Goal: Find specific page/section: Find specific page/section

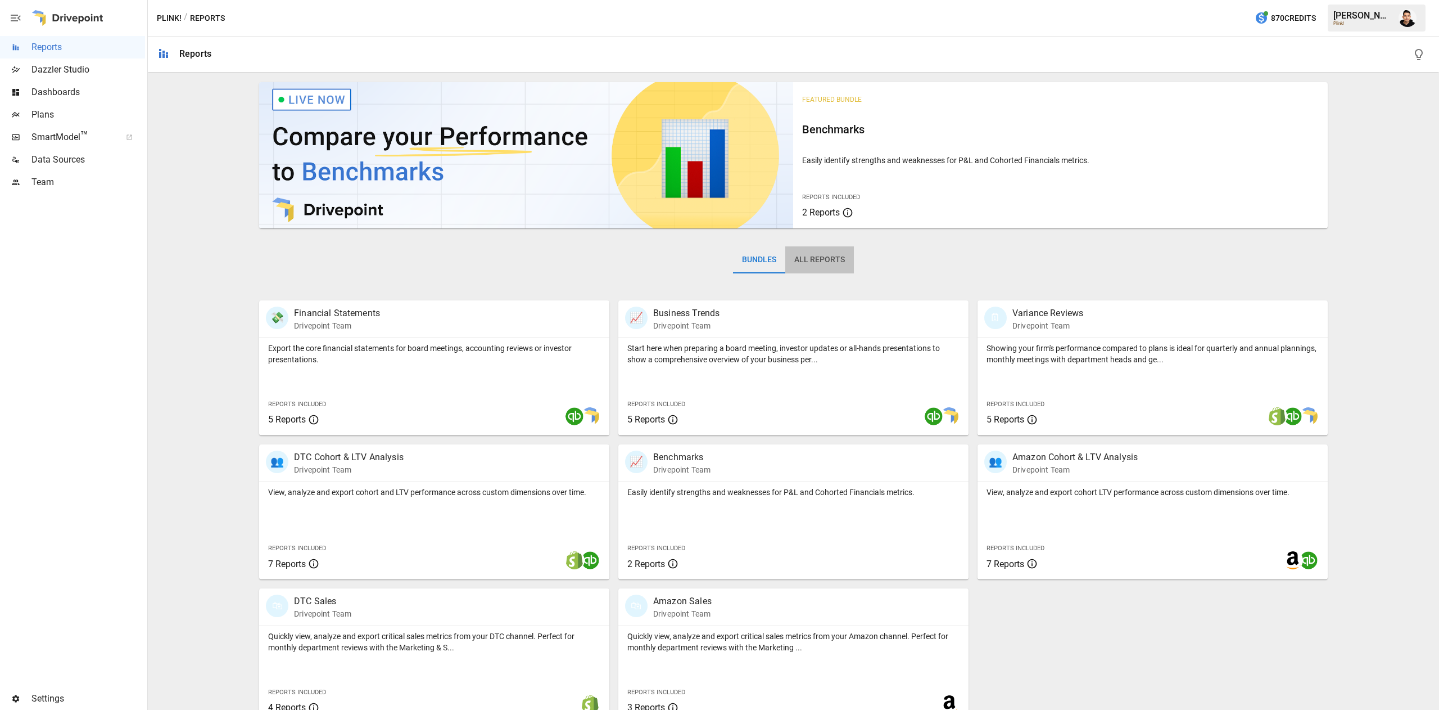
click at [815, 258] on button "All Reports" at bounding box center [819, 259] width 69 height 27
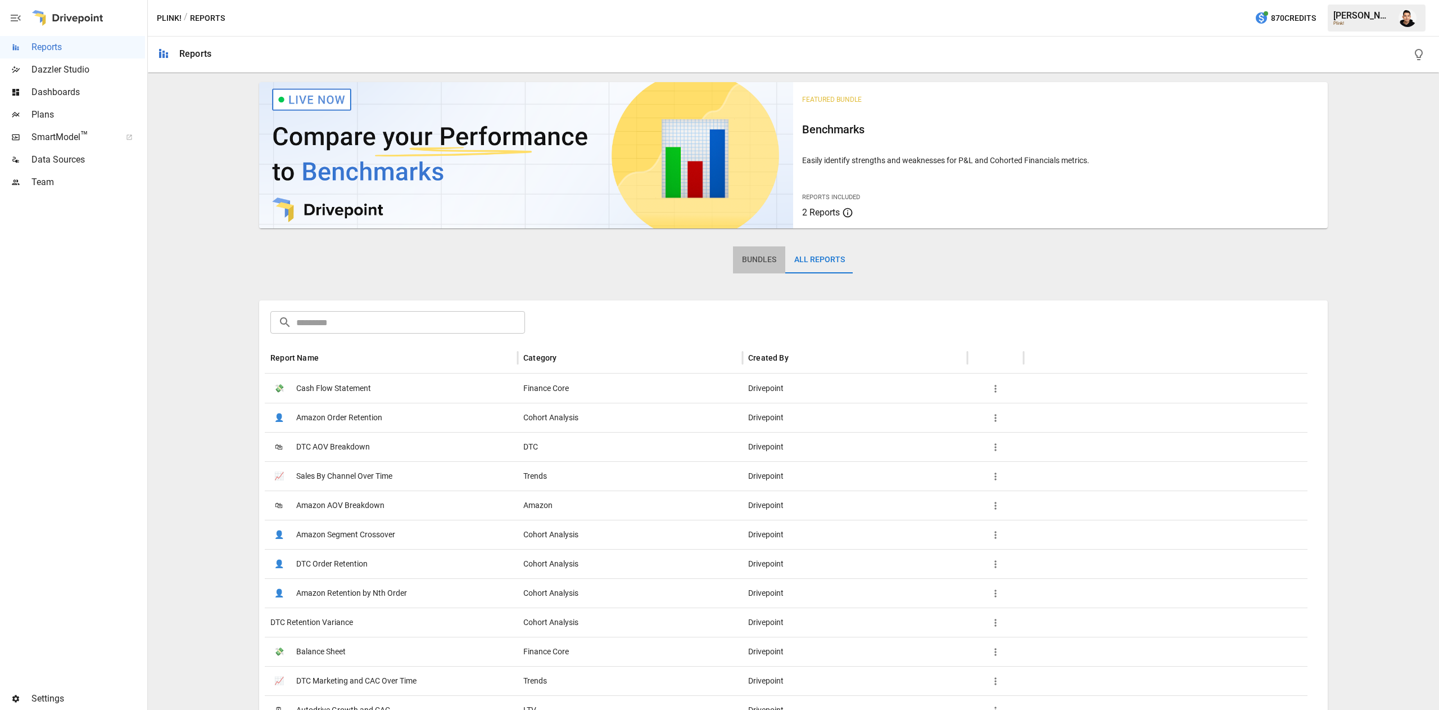
click at [745, 247] on button "Bundles" at bounding box center [759, 259] width 52 height 27
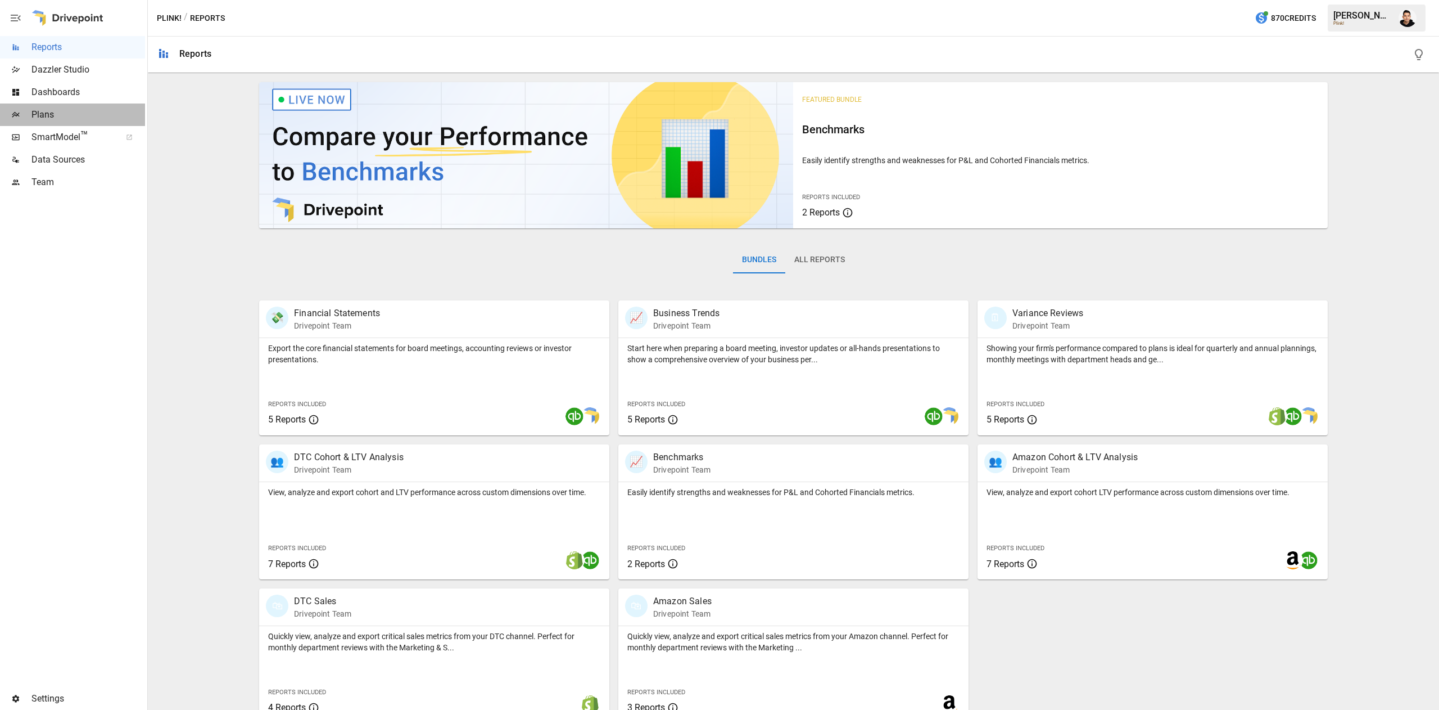
click at [78, 103] on div "Plans" at bounding box center [72, 114] width 145 height 22
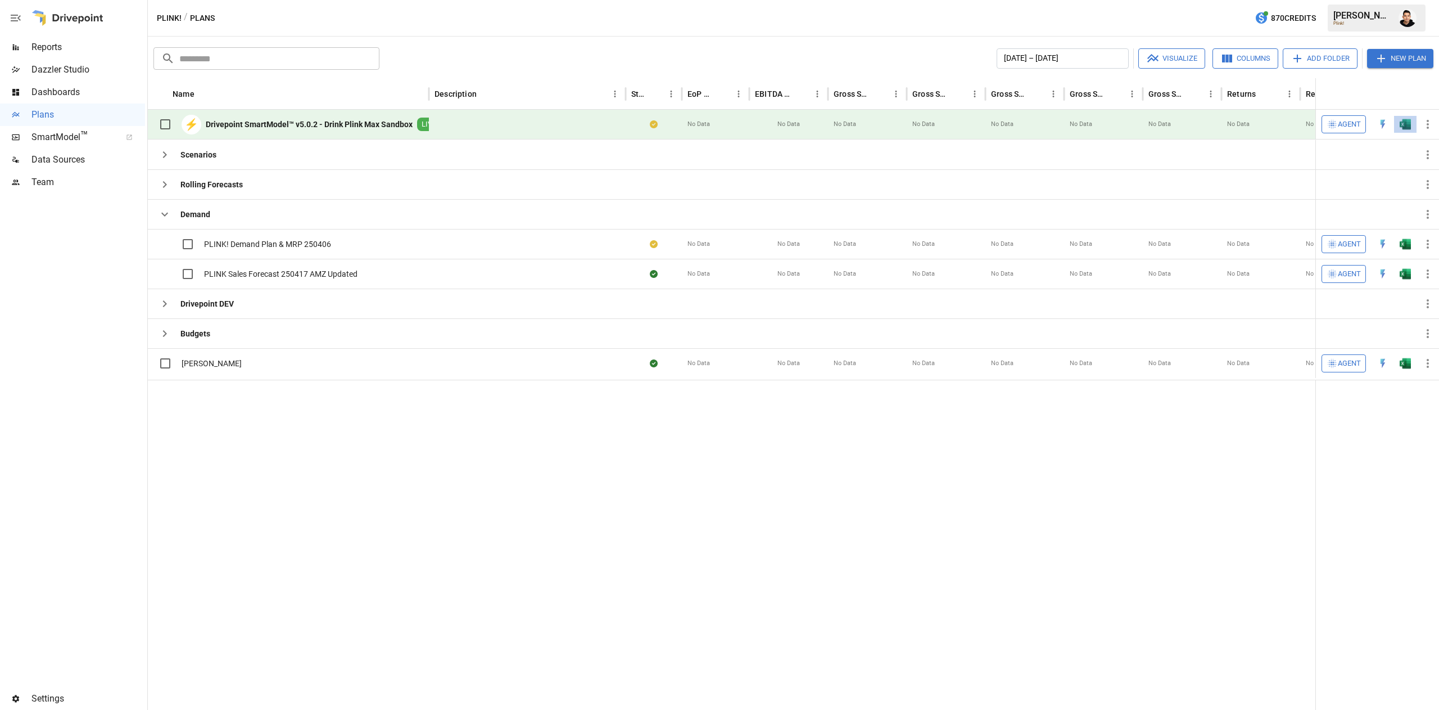
click at [1413, 130] on button "button" at bounding box center [1406, 124] width 36 height 17
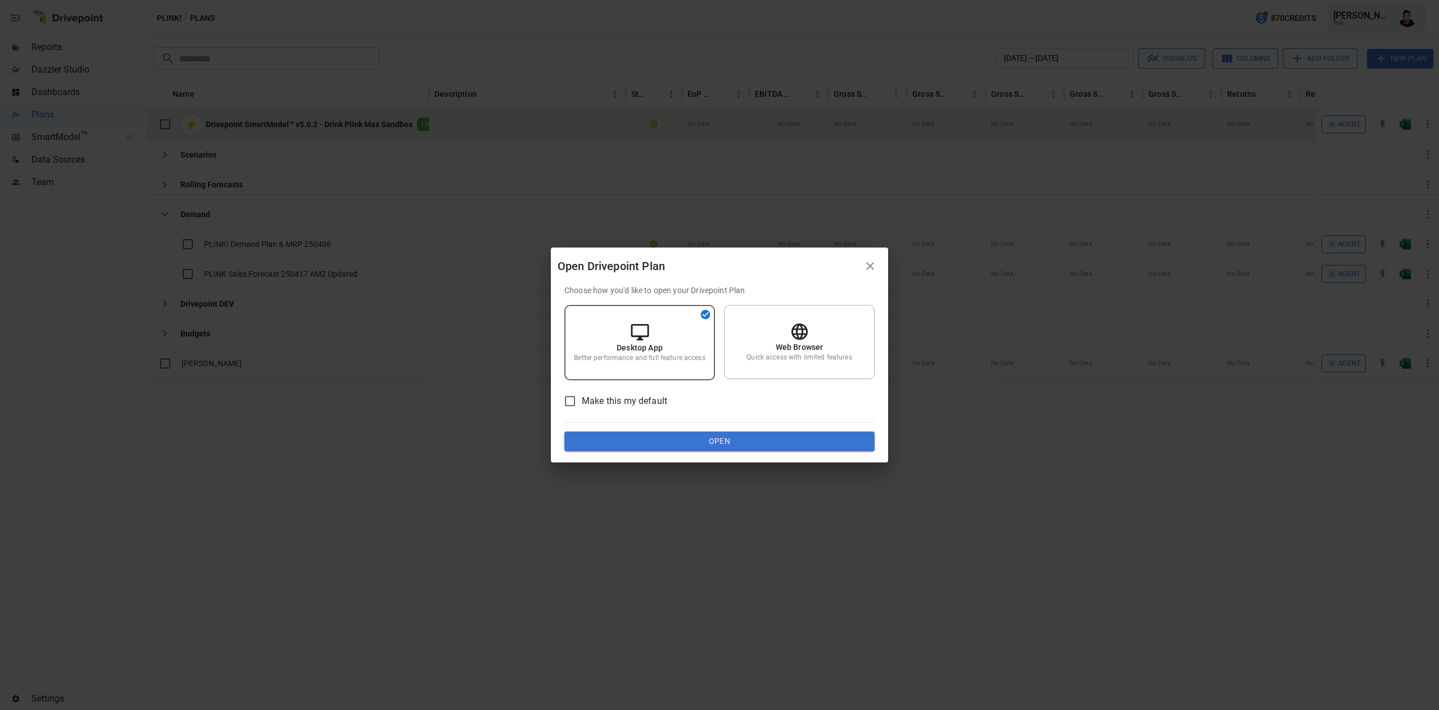
click at [803, 435] on button "Open" at bounding box center [720, 441] width 310 height 20
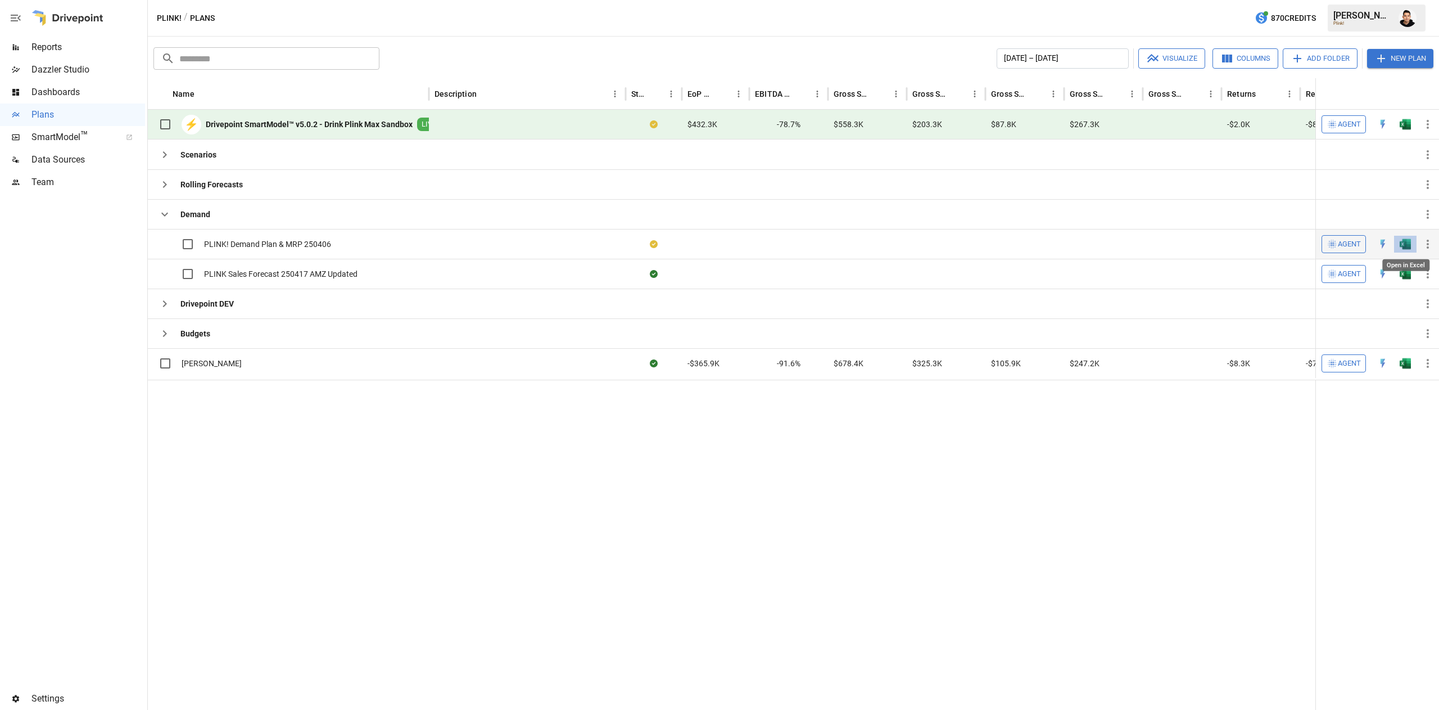
click at [1409, 245] on img "Open in Excel" at bounding box center [1405, 243] width 11 height 11
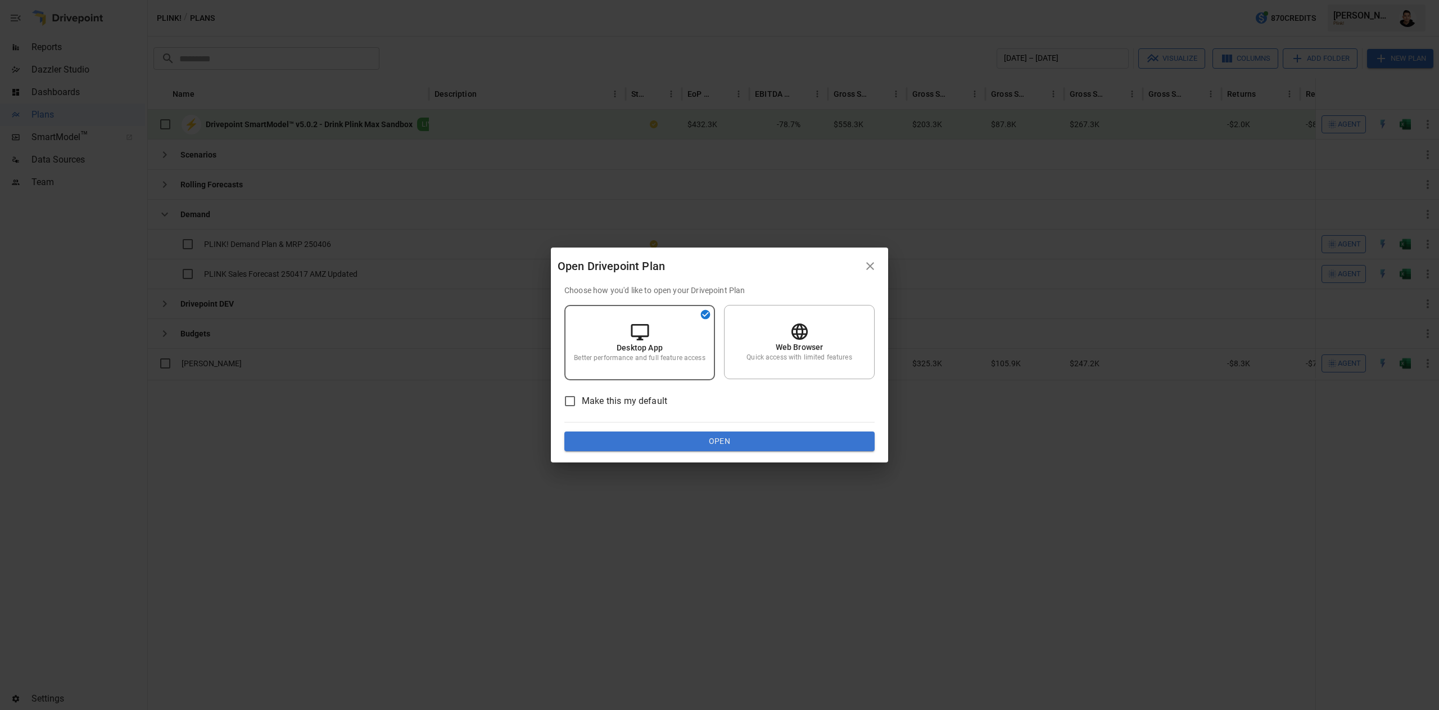
click at [810, 437] on button "Open" at bounding box center [720, 441] width 310 height 20
